Goal: Task Accomplishment & Management: Use online tool/utility

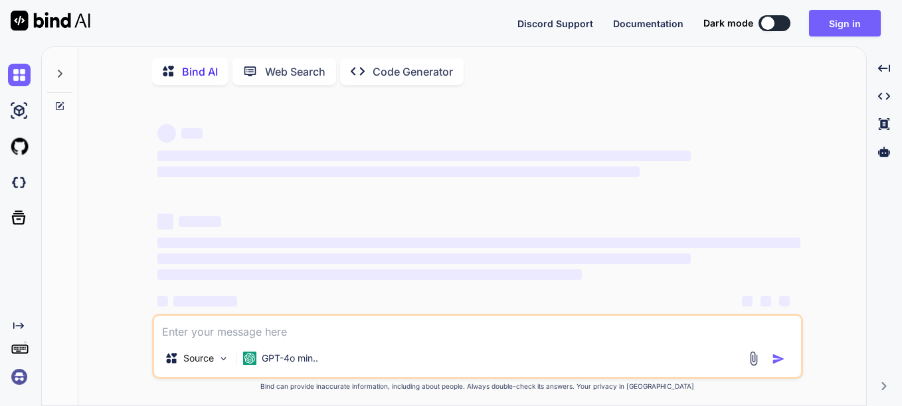
type textarea "x"
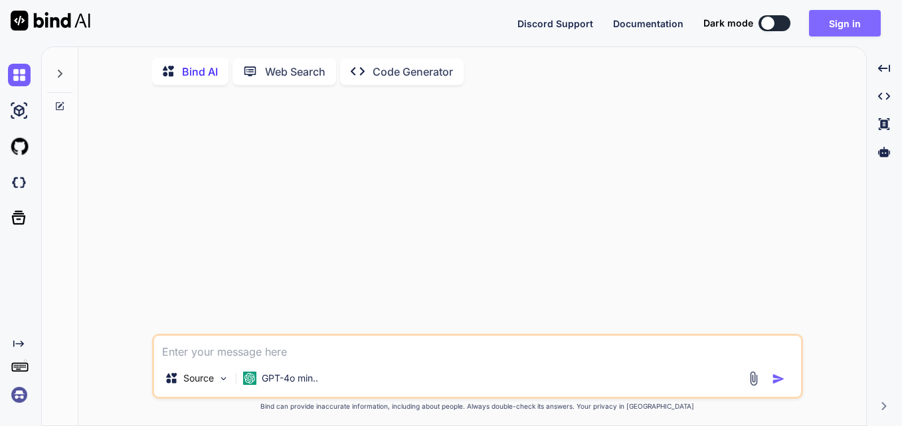
click at [846, 25] on button "Sign in" at bounding box center [845, 23] width 72 height 27
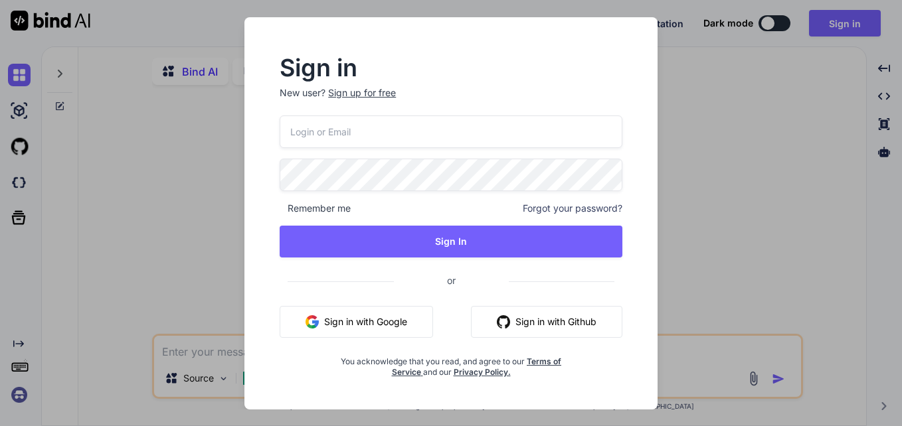
click at [449, 135] on input "email" at bounding box center [450, 132] width 343 height 33
paste input "[EMAIL_ADDRESS][DOMAIN_NAME]"
type input "[EMAIL_ADDRESS][DOMAIN_NAME]"
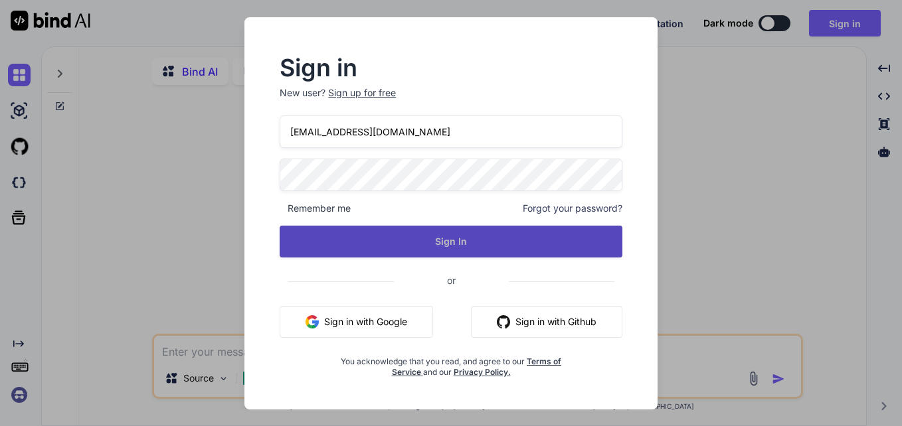
click at [471, 237] on button "Sign In" at bounding box center [450, 242] width 343 height 32
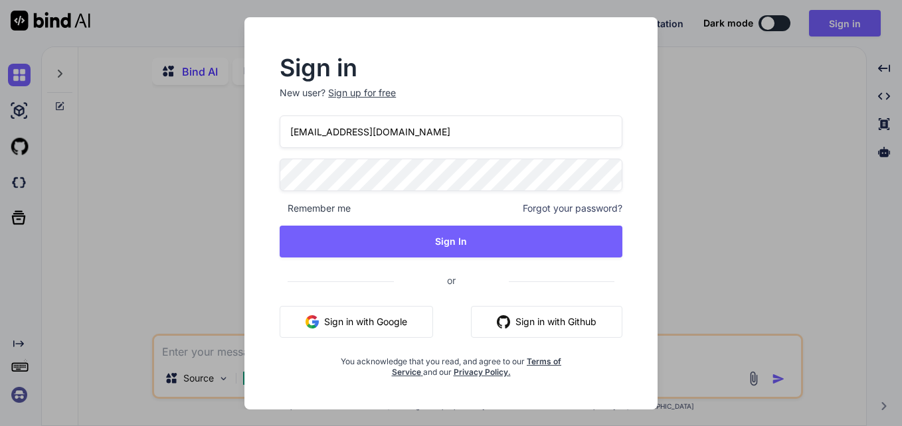
click at [206, 145] on div "Sign in New user? Sign up for free [EMAIL_ADDRESS][DOMAIN_NAME] Remember me For…" at bounding box center [451, 213] width 902 height 426
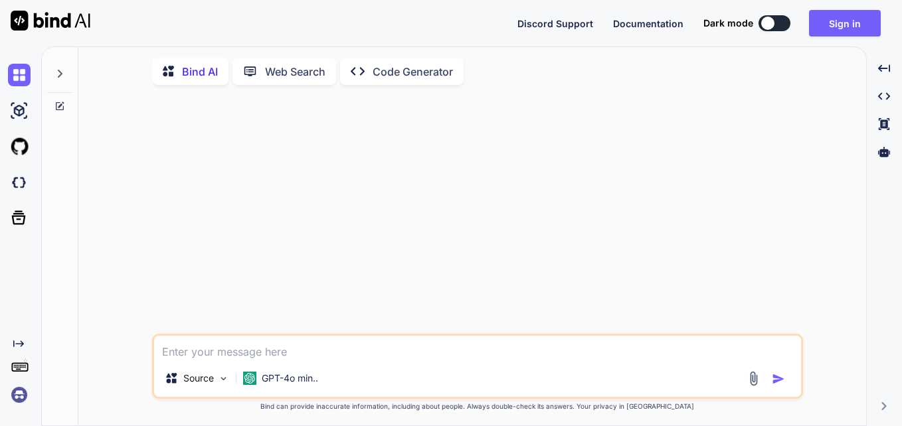
click at [368, 76] on icon "Created with Pixso." at bounding box center [362, 71] width 22 height 14
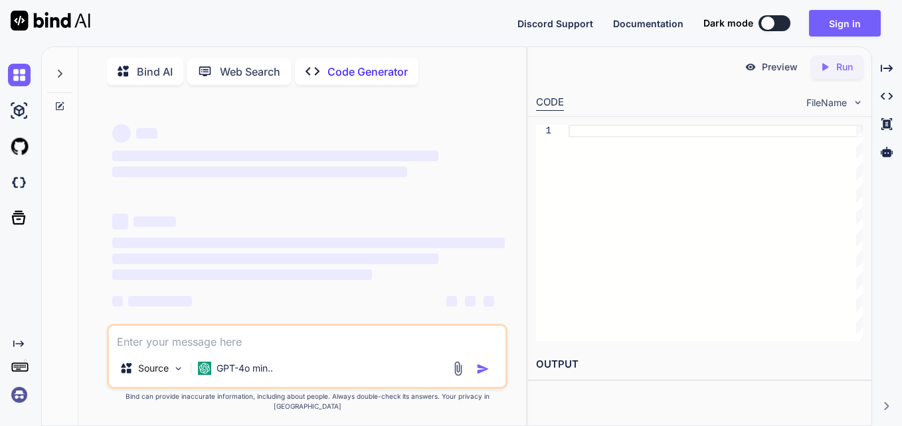
type textarea "x"
